Goal: Find specific page/section: Find specific page/section

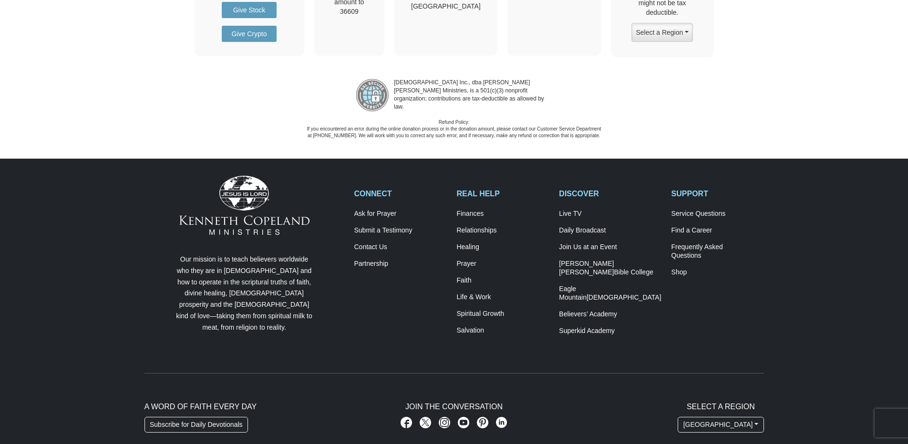
scroll to position [1383, 0]
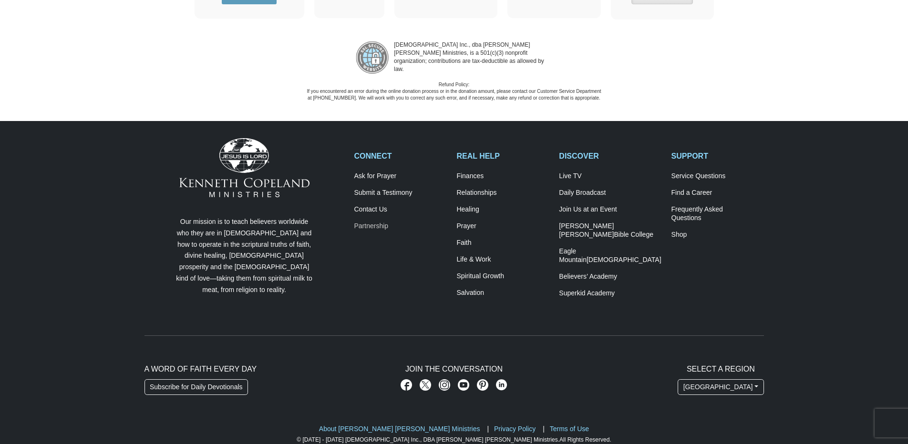
click at [368, 222] on link "Partnership" at bounding box center [400, 226] width 93 height 9
